Goal: Task Accomplishment & Management: Use online tool/utility

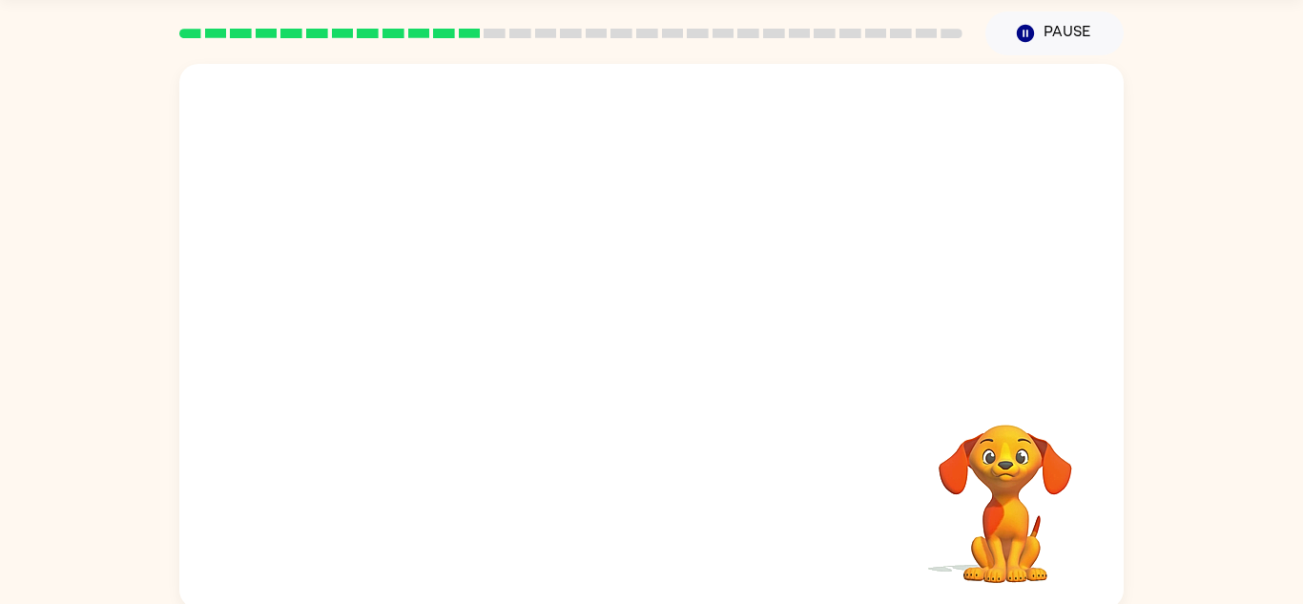
scroll to position [67, 0]
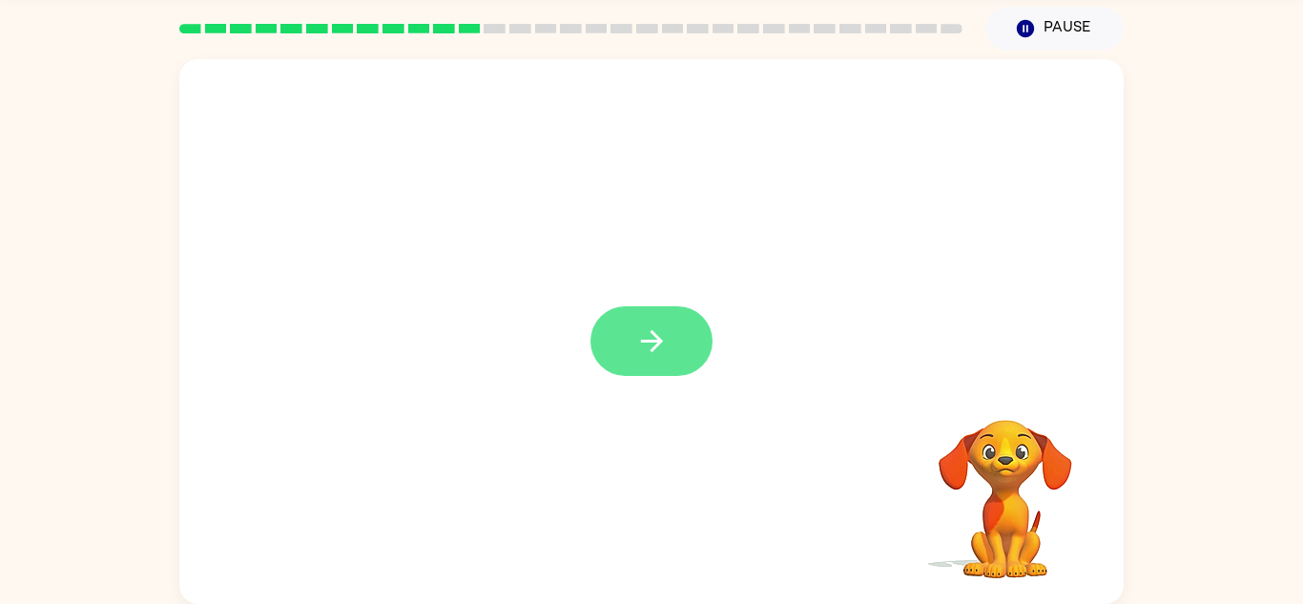
click at [685, 353] on button "button" at bounding box center [651, 341] width 122 height 70
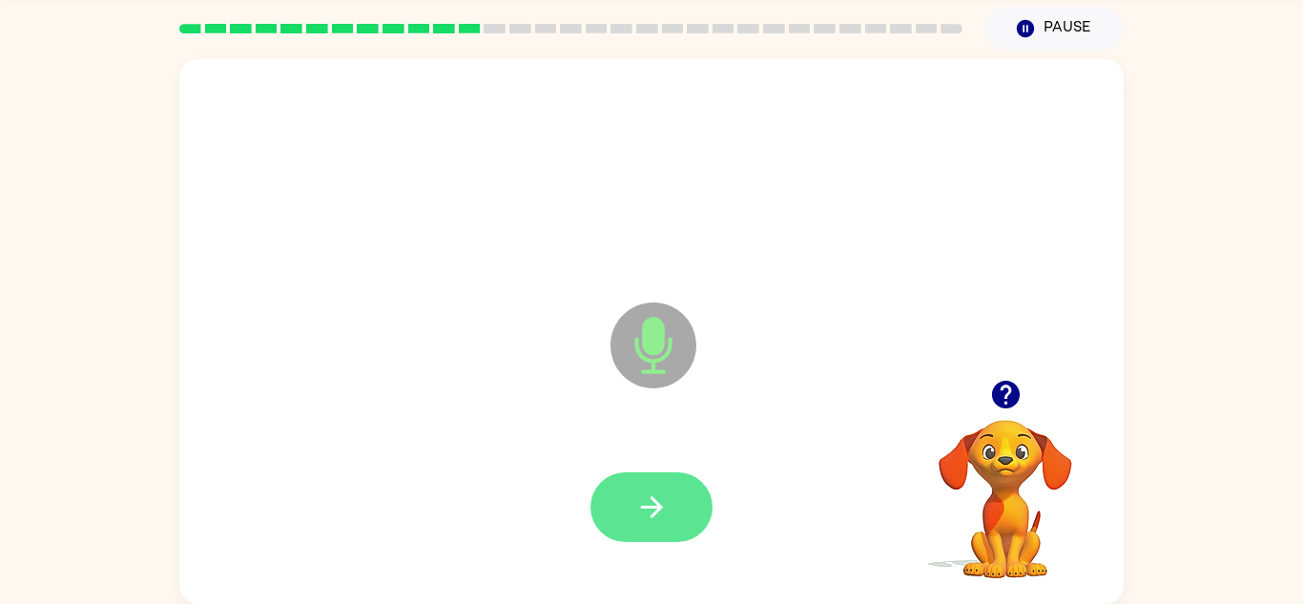
click at [663, 513] on icon "button" at bounding box center [651, 506] width 33 height 33
click at [645, 528] on button "button" at bounding box center [651, 507] width 122 height 70
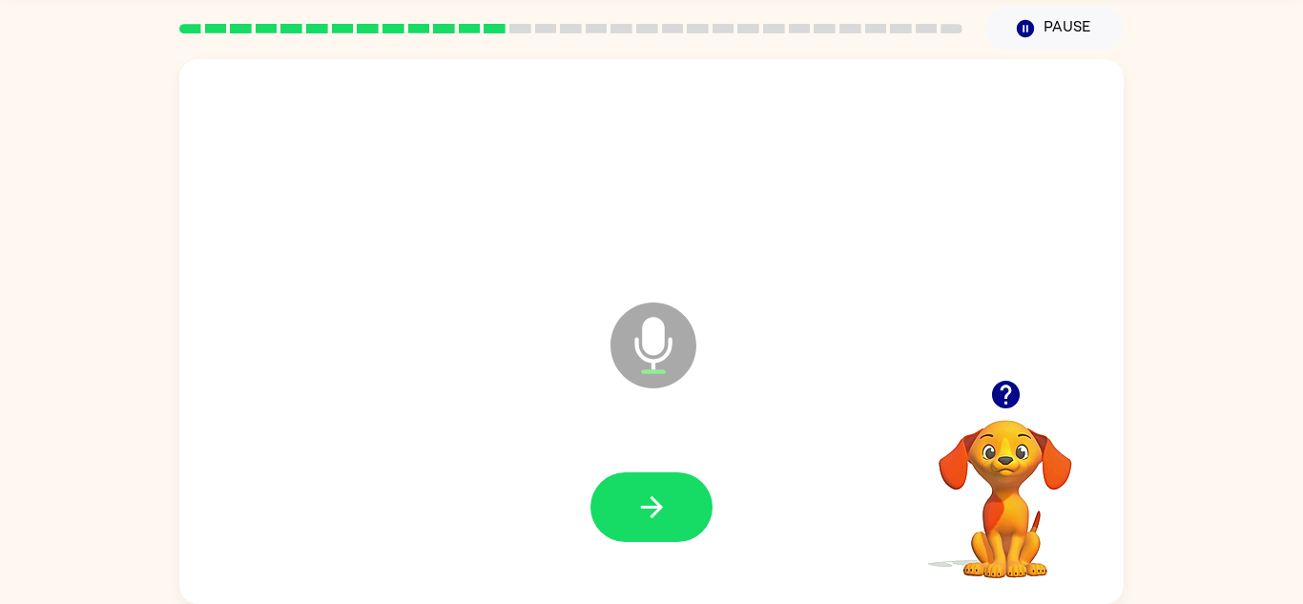
click at [645, 528] on button "button" at bounding box center [651, 507] width 122 height 70
click at [677, 475] on button "button" at bounding box center [651, 507] width 122 height 70
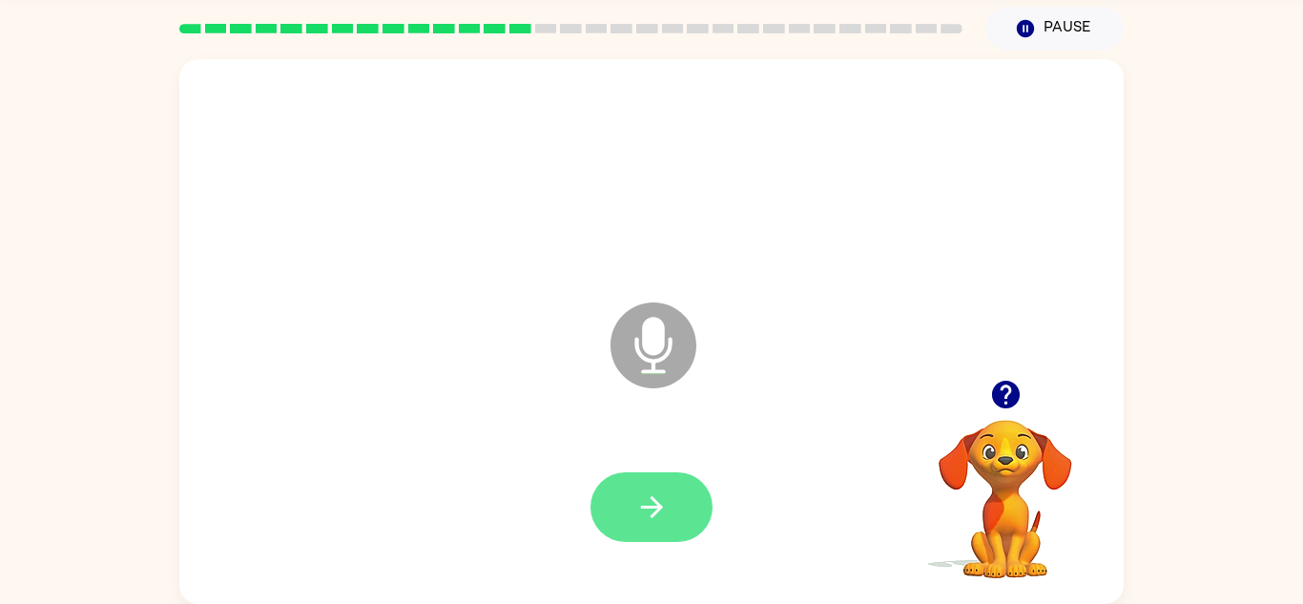
click at [664, 507] on icon "button" at bounding box center [651, 506] width 33 height 33
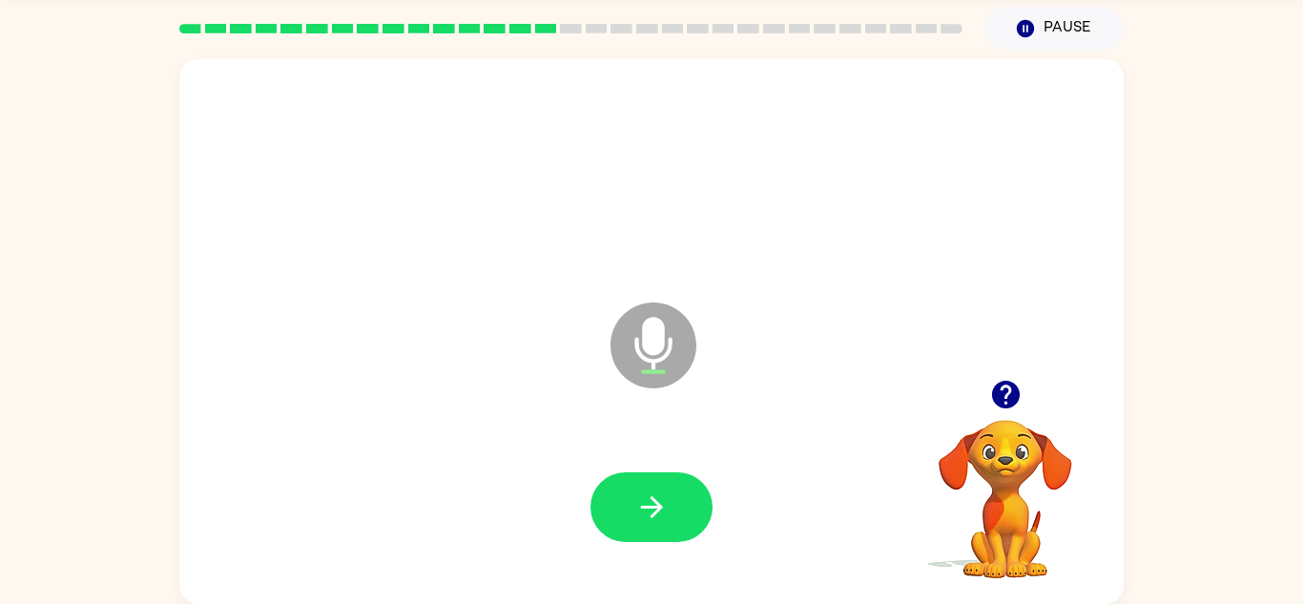
click at [664, 507] on icon "button" at bounding box center [651, 506] width 33 height 33
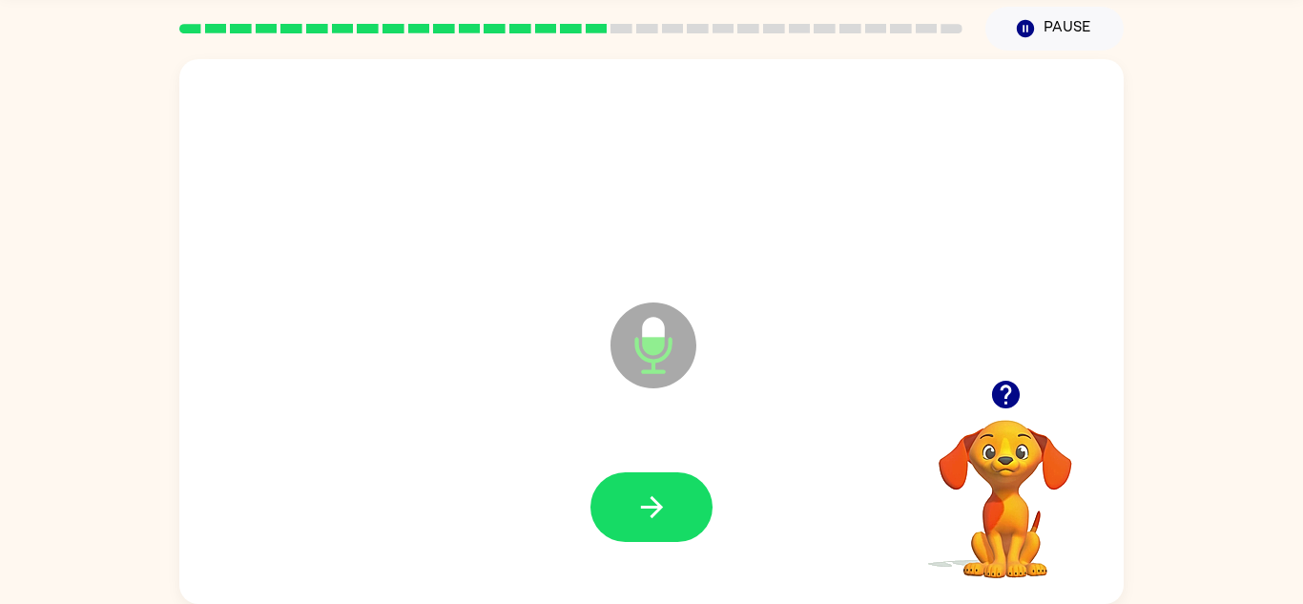
click at [664, 507] on icon "button" at bounding box center [651, 506] width 33 height 33
click at [997, 399] on icon "button" at bounding box center [1005, 395] width 28 height 28
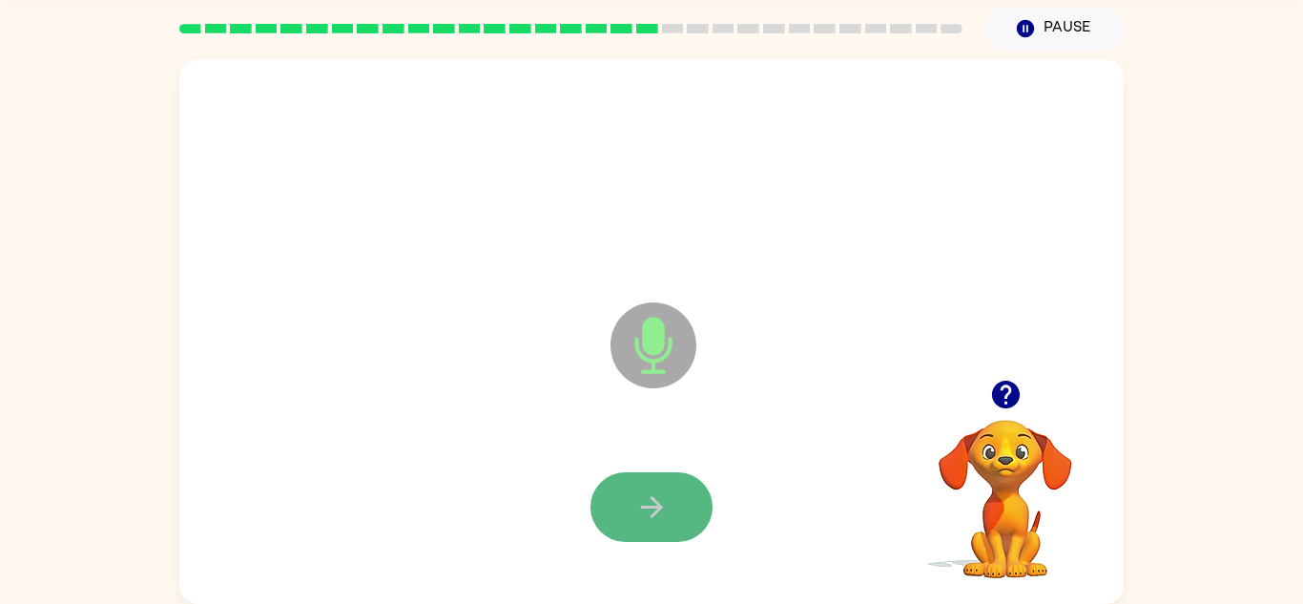
click at [630, 530] on button "button" at bounding box center [651, 507] width 122 height 70
click at [652, 503] on icon "button" at bounding box center [651, 506] width 33 height 33
click at [676, 501] on button "button" at bounding box center [651, 507] width 122 height 70
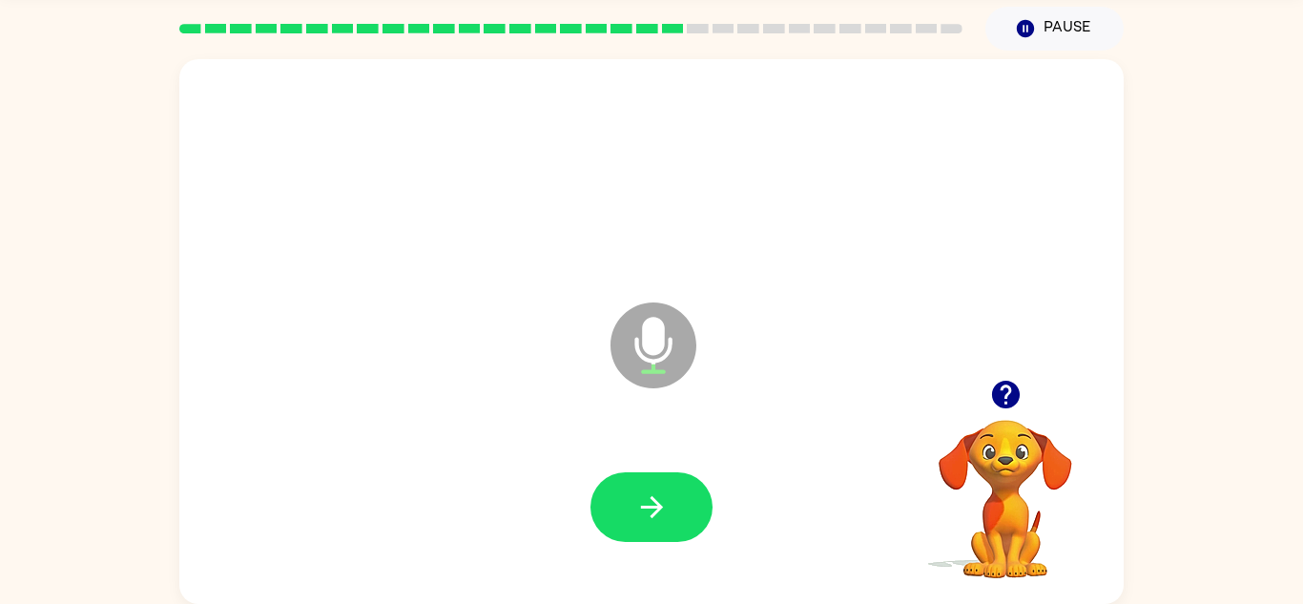
click at [676, 501] on button "button" at bounding box center [651, 507] width 122 height 70
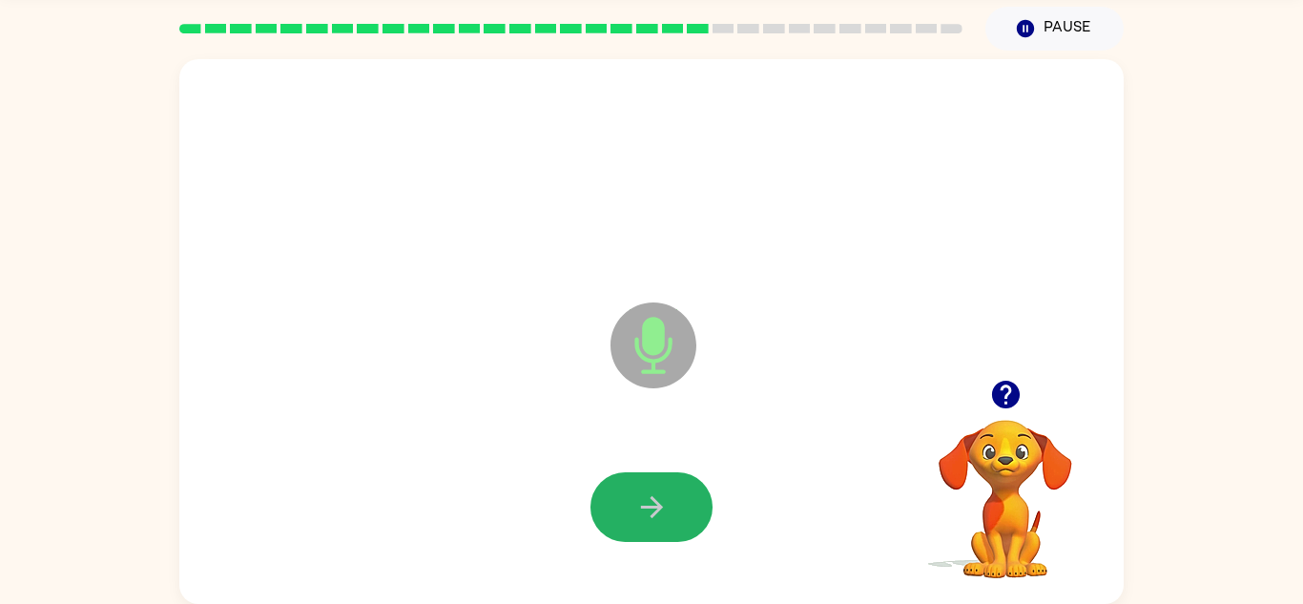
click at [676, 501] on button "button" at bounding box center [651, 507] width 122 height 70
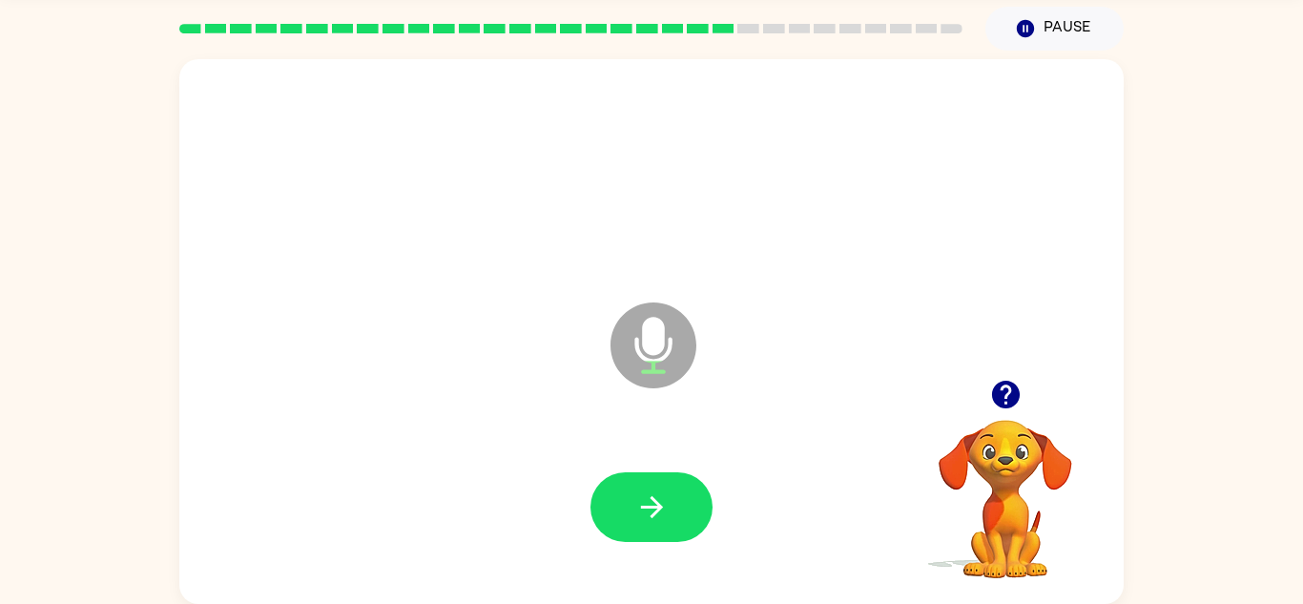
click at [676, 501] on button "button" at bounding box center [651, 507] width 122 height 70
click at [1008, 397] on icon "button" at bounding box center [1005, 395] width 28 height 28
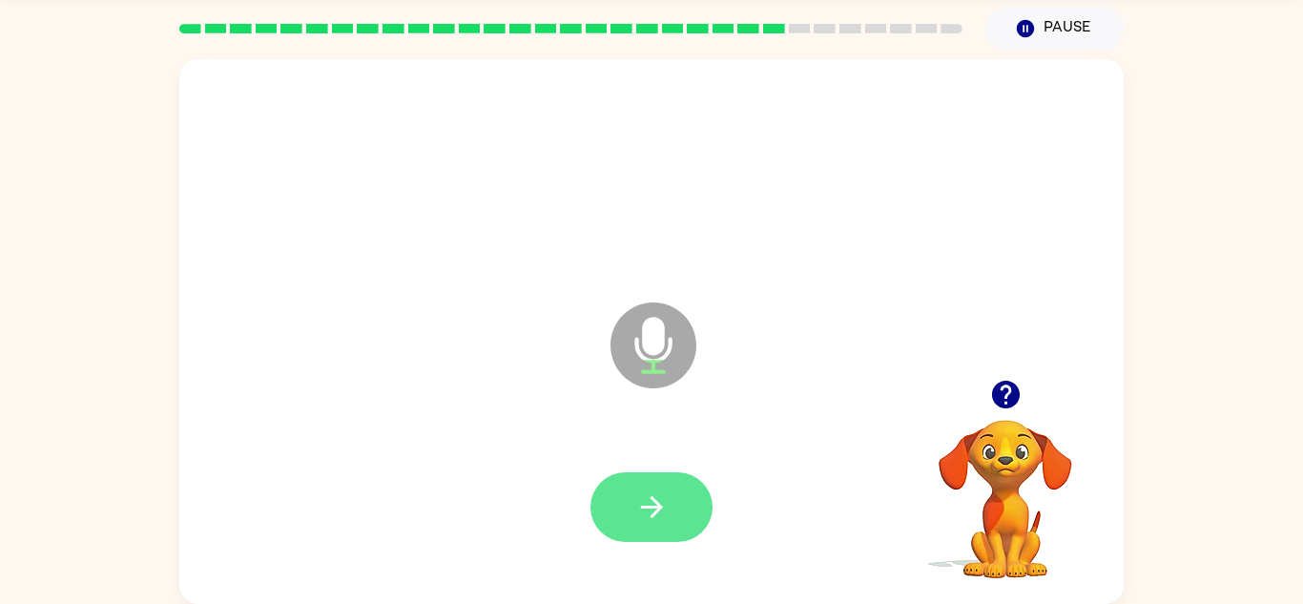
click at [650, 487] on button "button" at bounding box center [651, 507] width 122 height 70
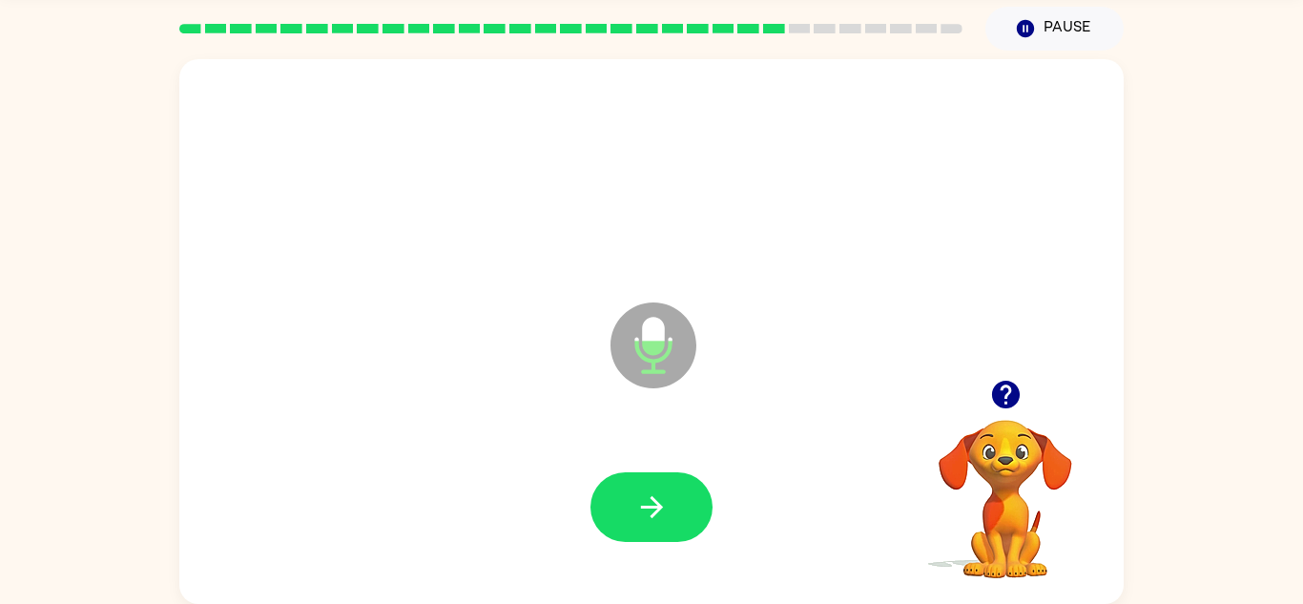
click at [650, 487] on button "button" at bounding box center [651, 507] width 122 height 70
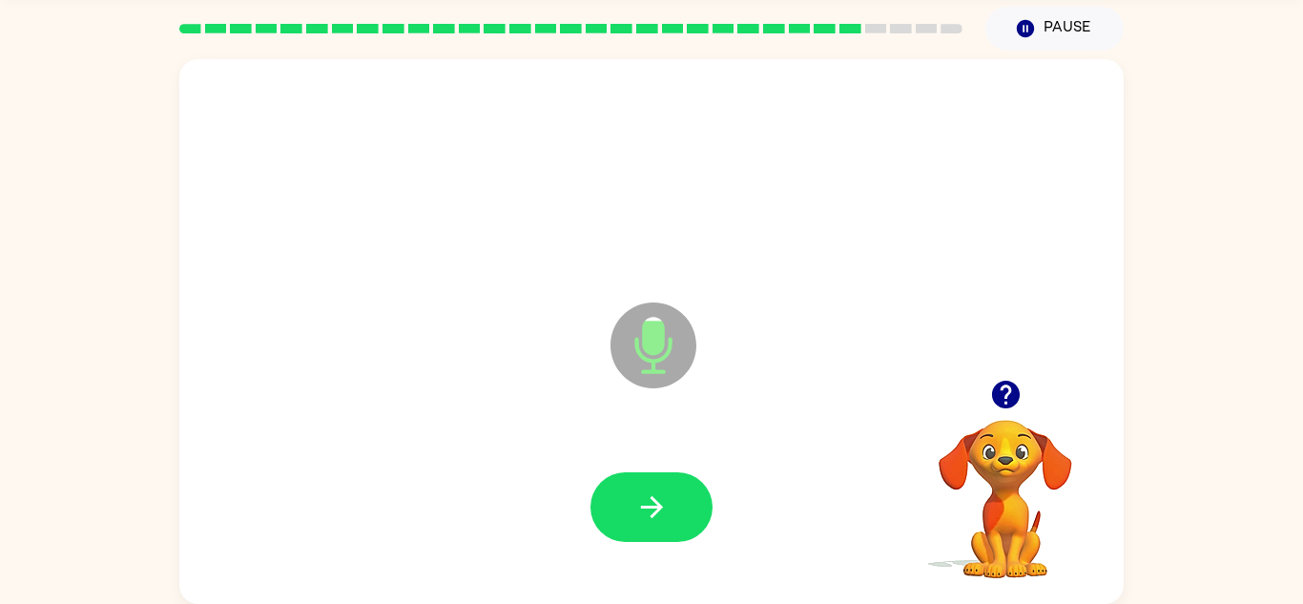
click at [650, 487] on button "button" at bounding box center [651, 507] width 122 height 70
click at [648, 497] on icon "button" at bounding box center [651, 506] width 33 height 33
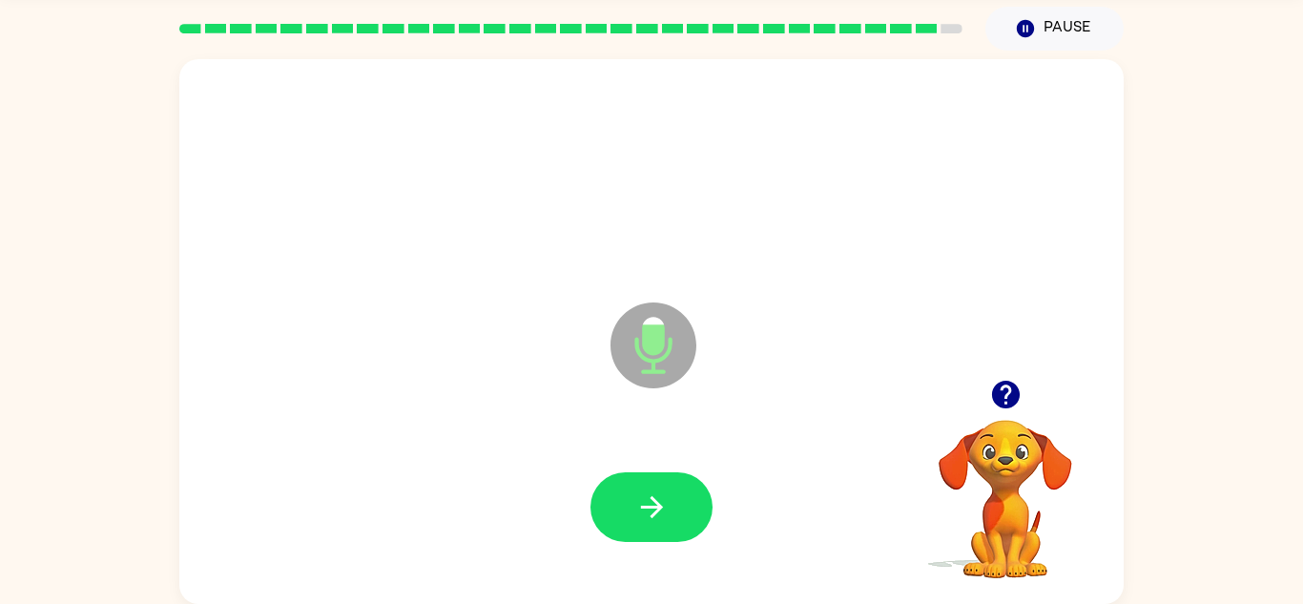
click at [648, 497] on icon "button" at bounding box center [651, 506] width 33 height 33
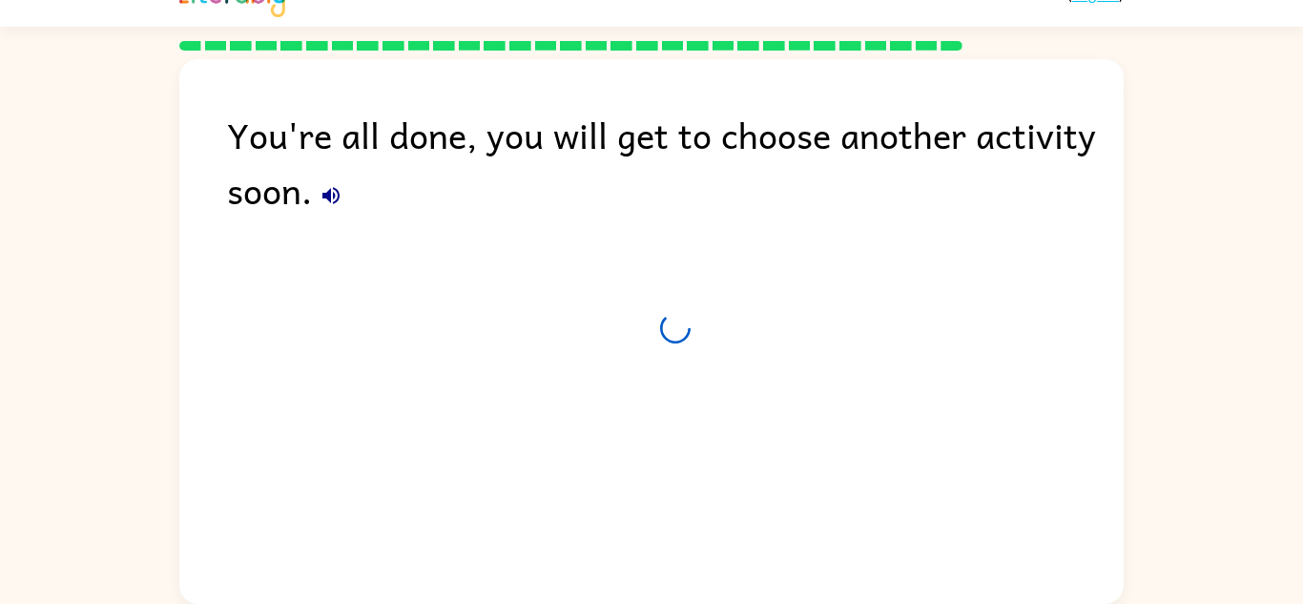
scroll to position [32, 0]
